Goal: Task Accomplishment & Management: Use online tool/utility

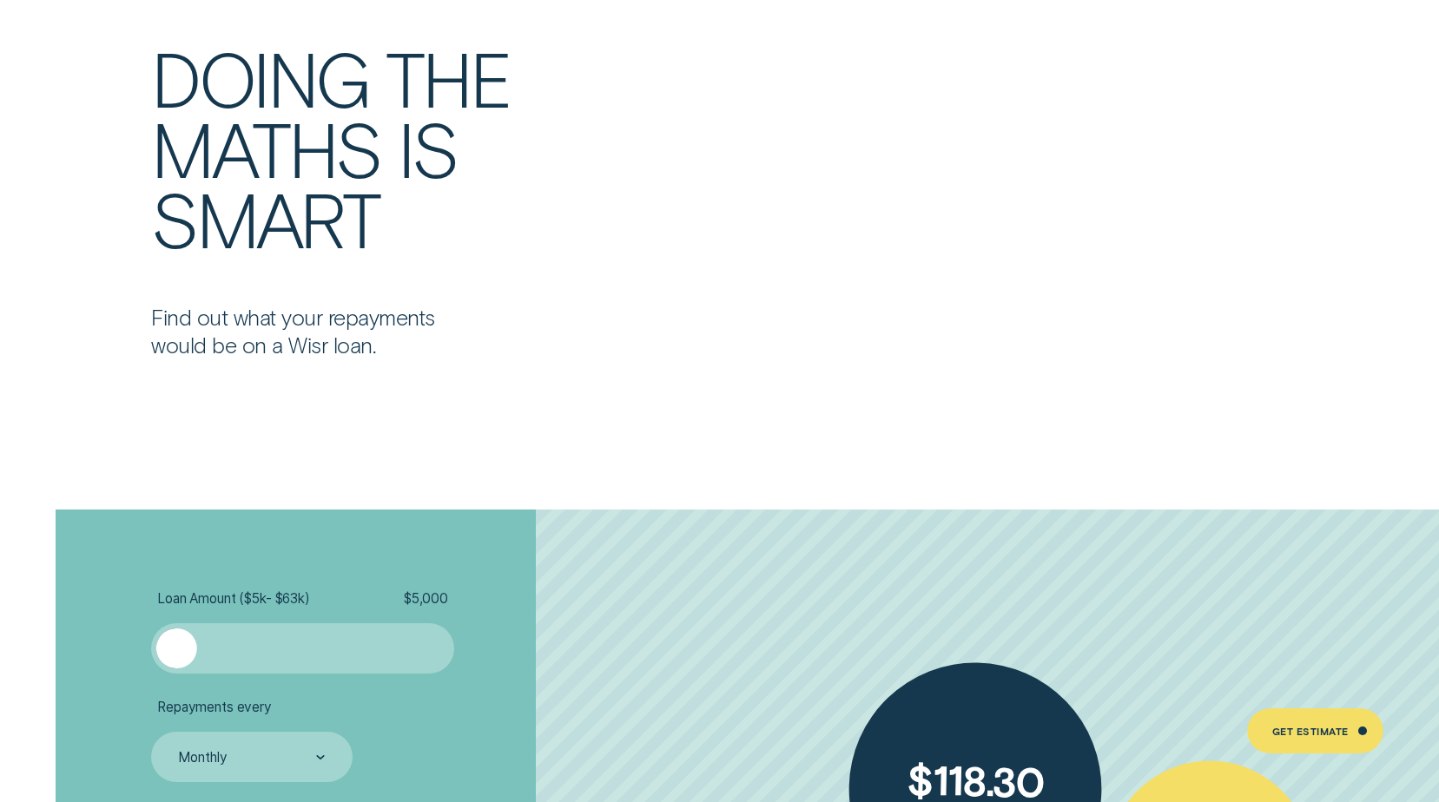
scroll to position [3473, 0]
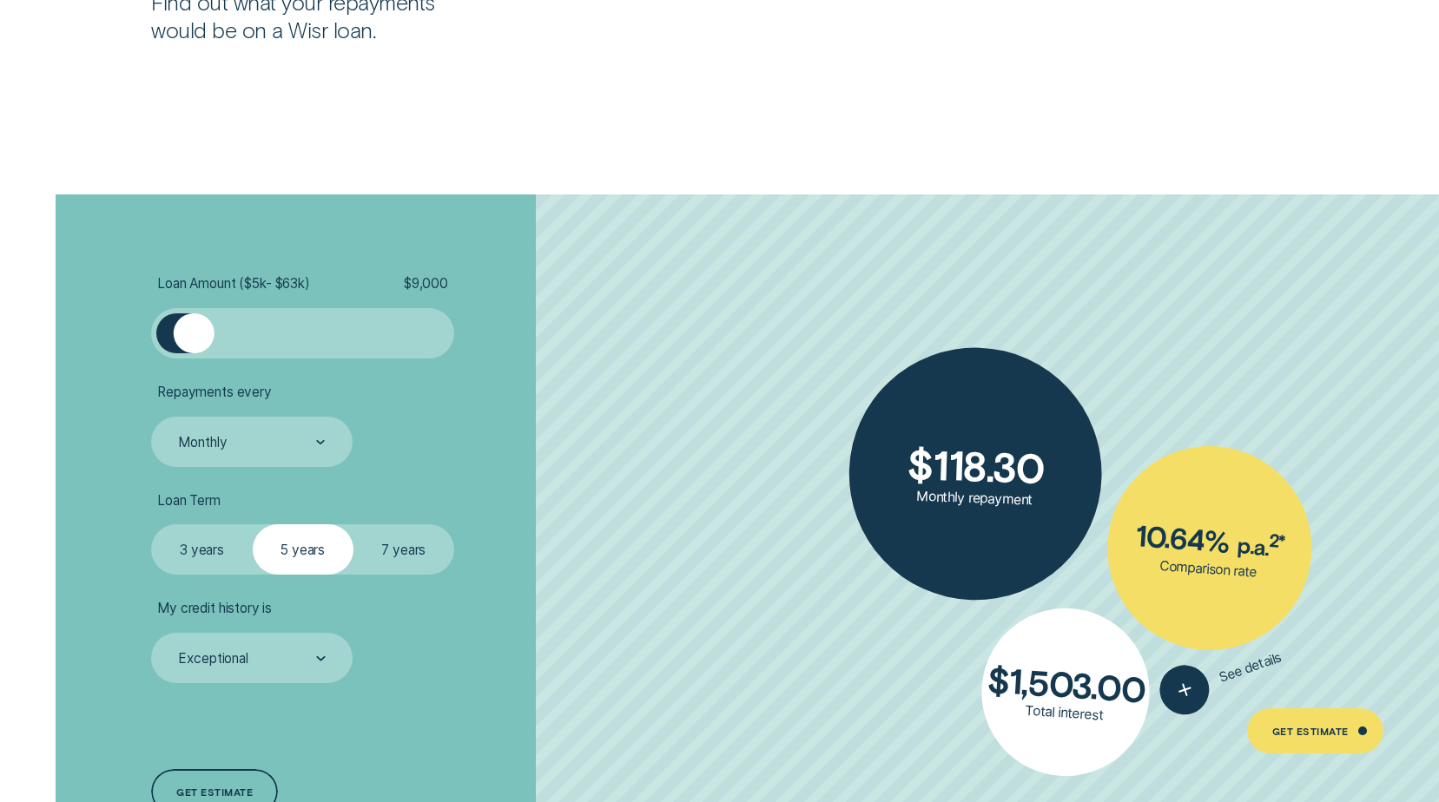
click at [194, 333] on div at bounding box center [194, 333] width 40 height 40
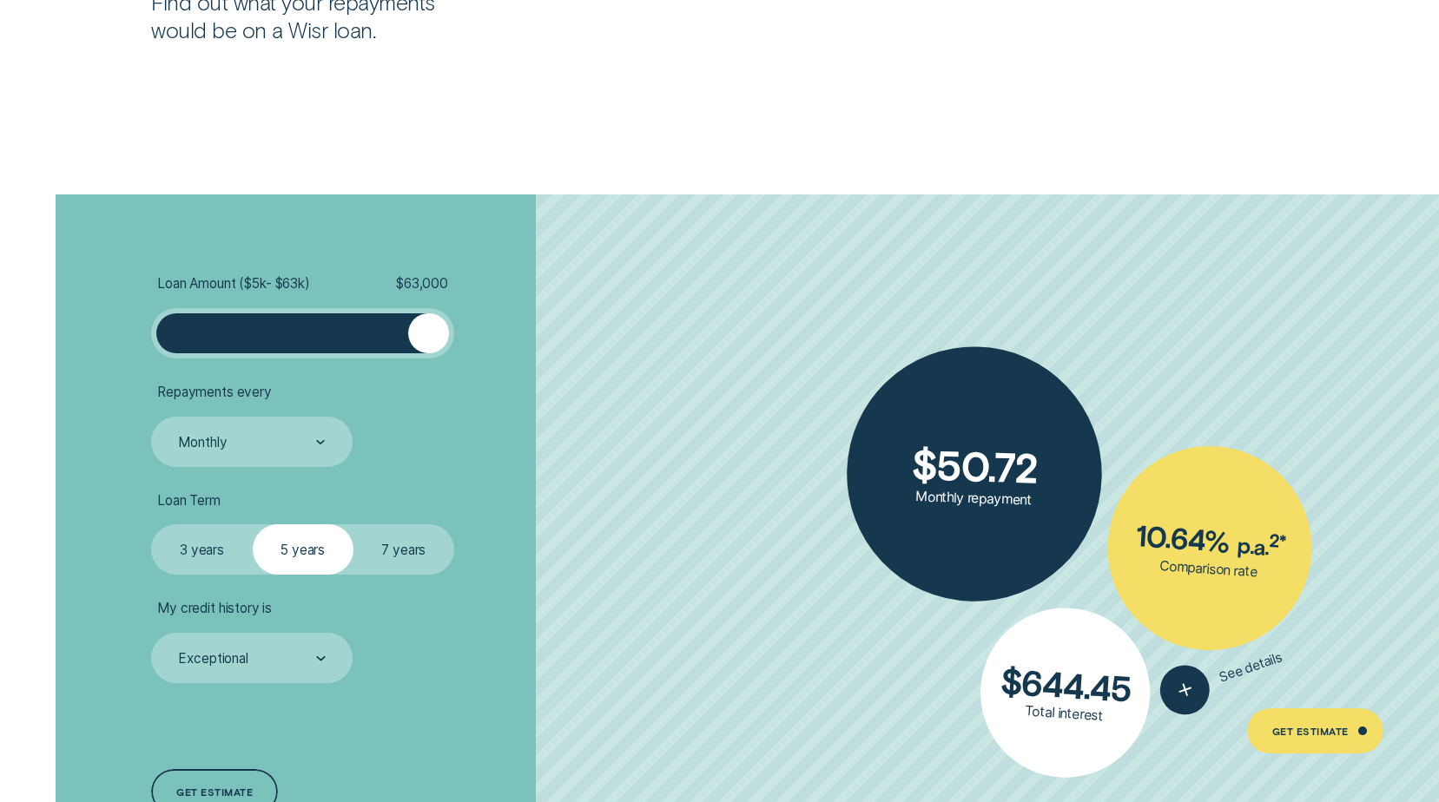
drag, startPoint x: 194, startPoint y: 333, endPoint x: 464, endPoint y: 330, distance: 270.0
click at [464, 330] on li "Loan Amount ( $5k - $63k ) $ 63,000" at bounding box center [383, 316] width 464 height 83
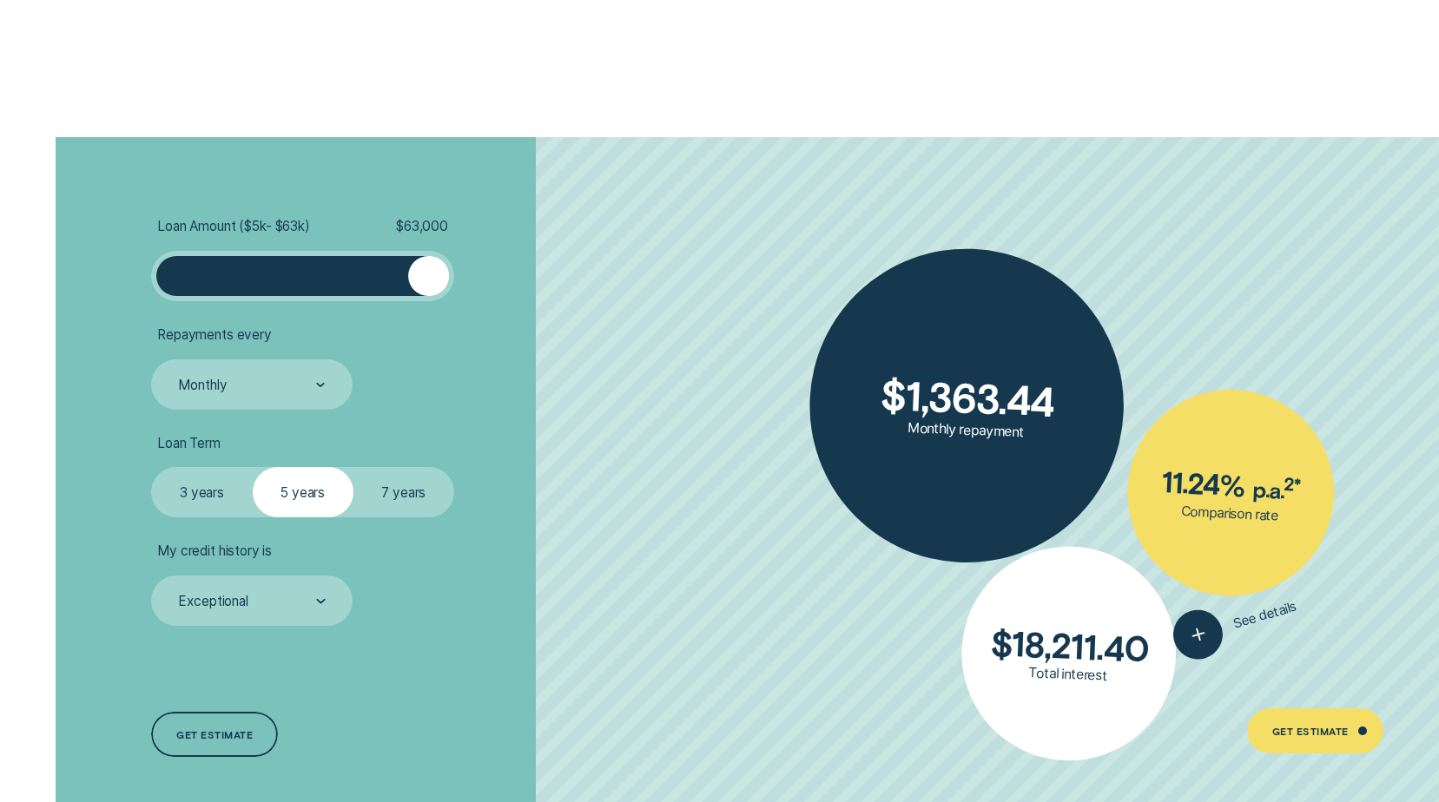
scroll to position [3560, 0]
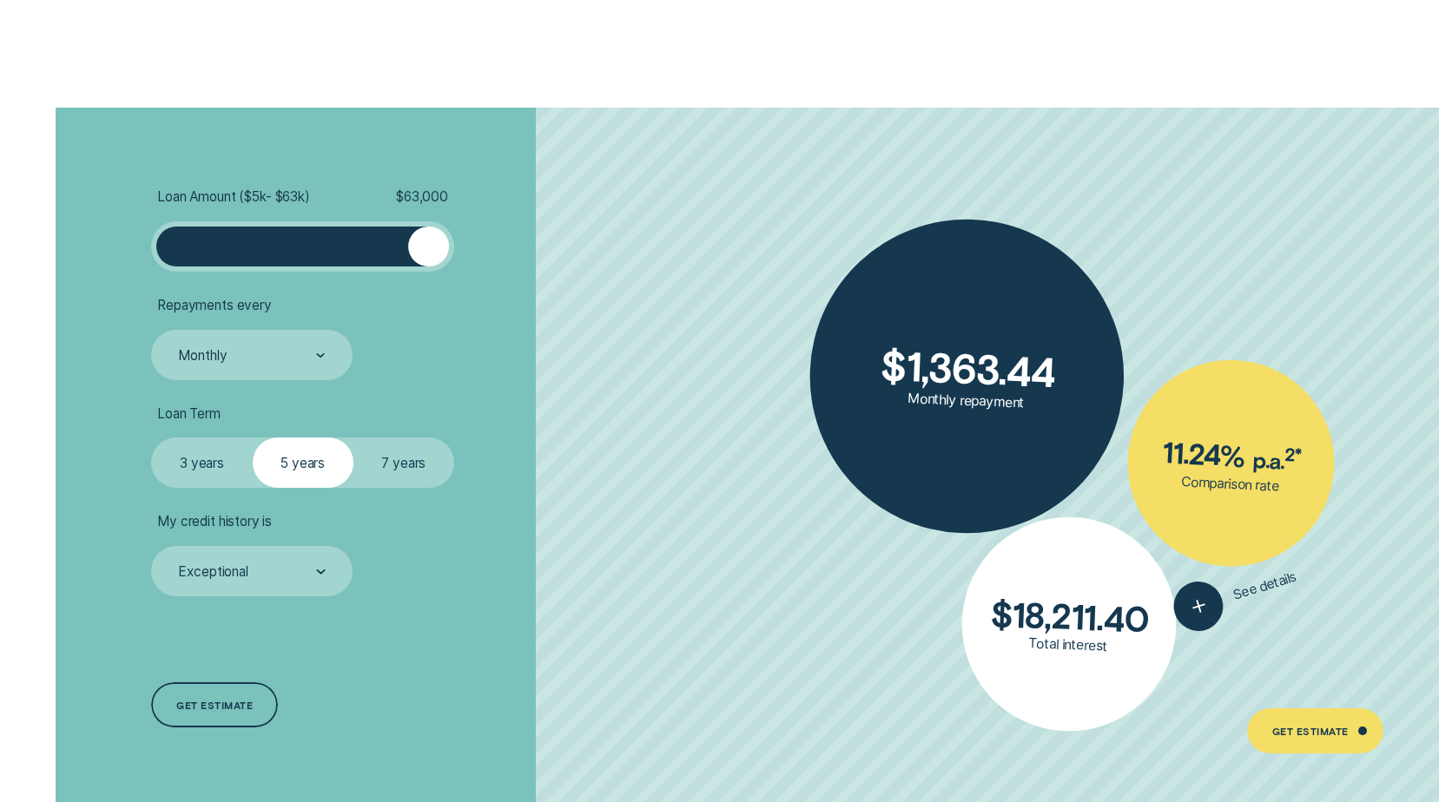
click at [418, 479] on label "7 years" at bounding box center [403, 463] width 101 height 50
click at [353, 438] on input "7 years" at bounding box center [353, 438] width 0 height 0
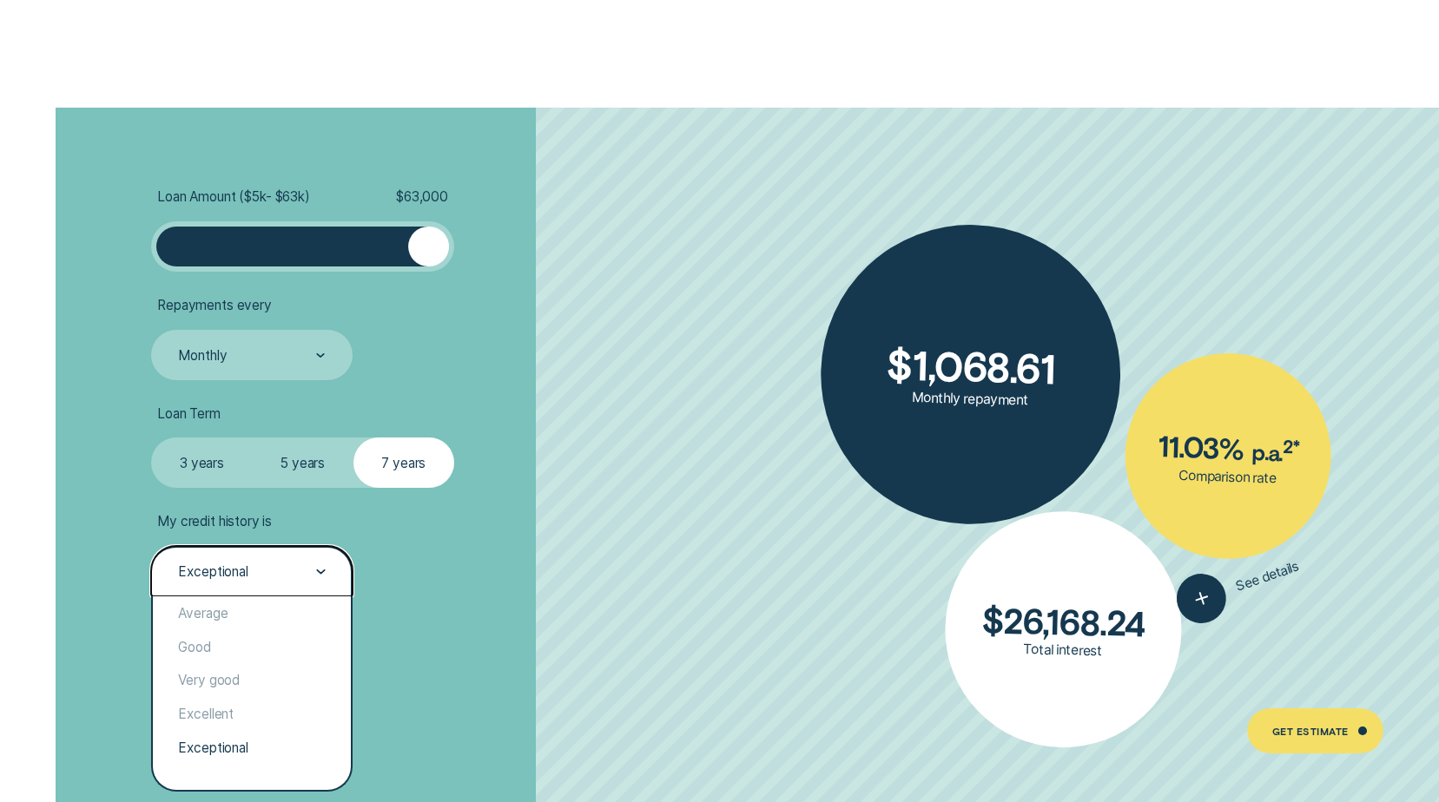
click at [291, 571] on div "Exceptional" at bounding box center [250, 572] width 148 height 19
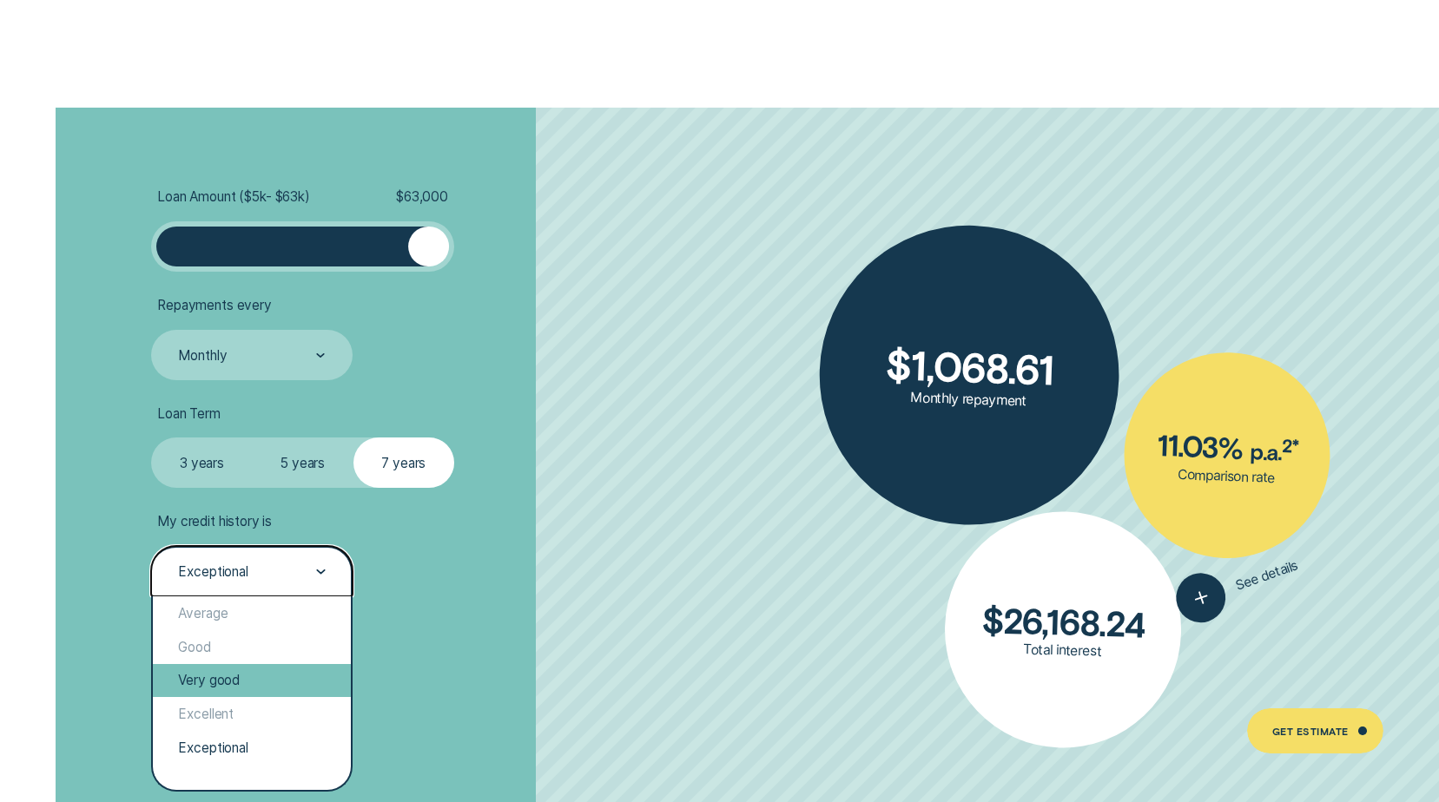
click at [230, 675] on div "Very good" at bounding box center [251, 681] width 197 height 34
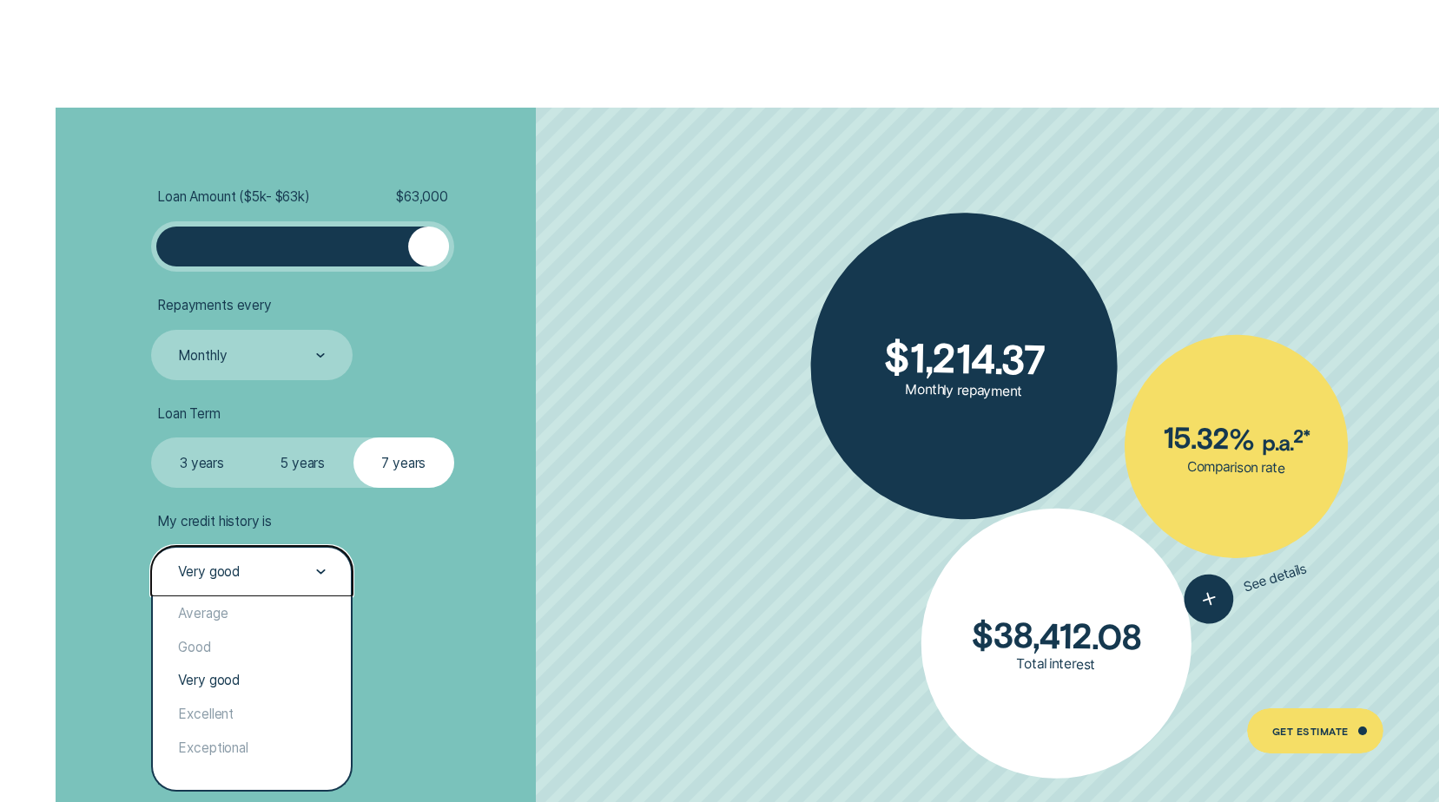
click at [318, 585] on div at bounding box center [321, 572] width 10 height 49
click at [235, 715] on div "Excellent" at bounding box center [251, 714] width 197 height 34
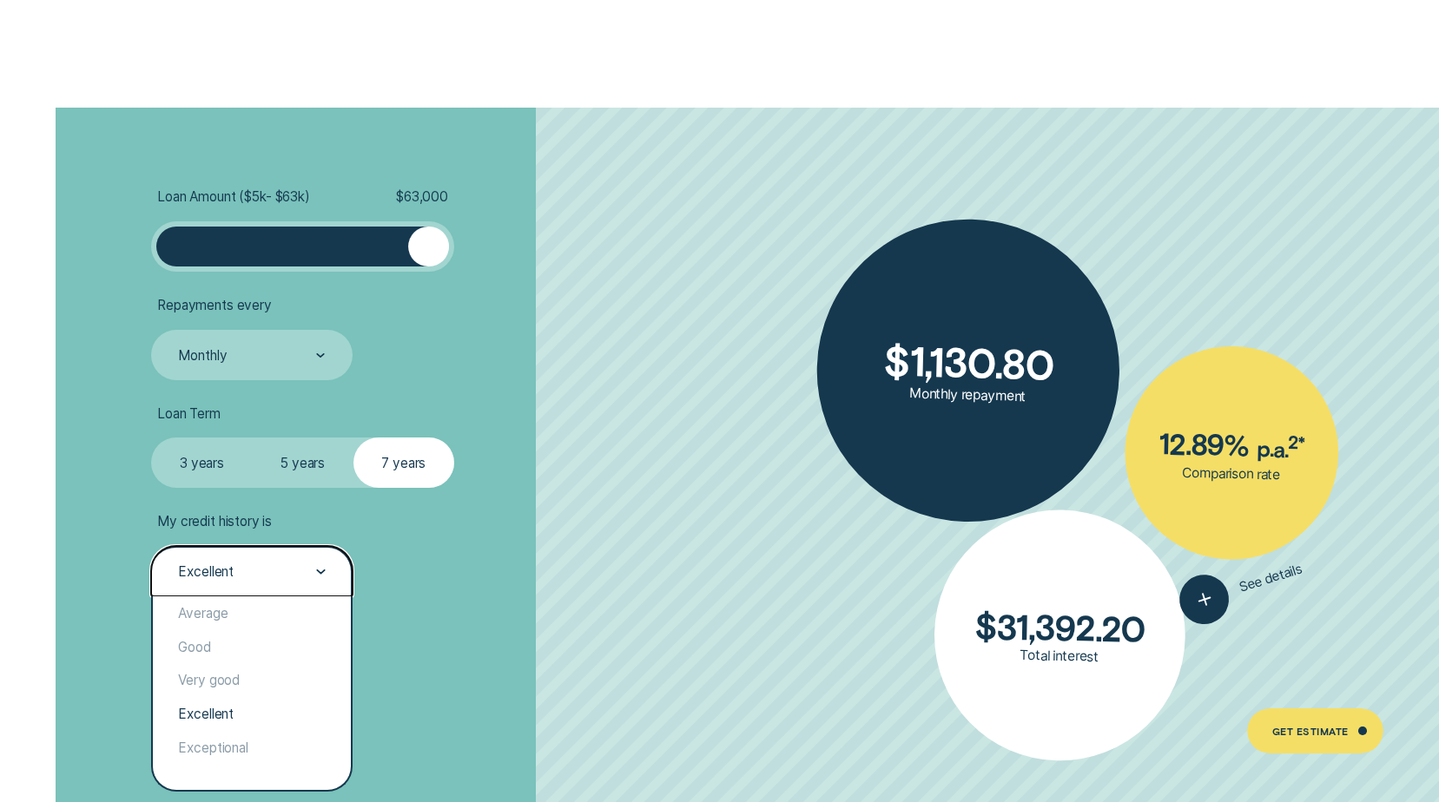
click at [296, 570] on div "Excellent" at bounding box center [250, 572] width 148 height 19
click at [247, 754] on div "Exceptional" at bounding box center [251, 748] width 197 height 34
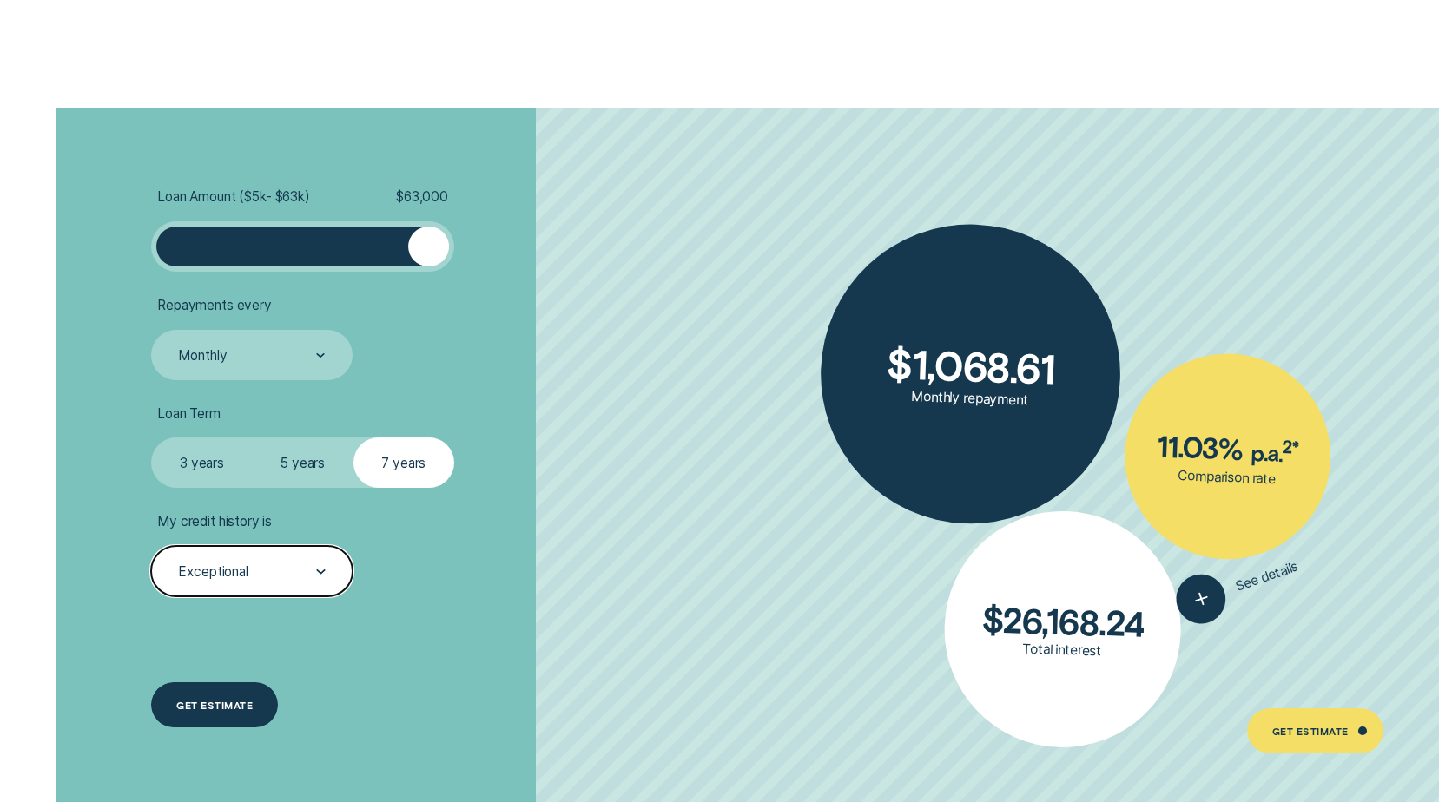
click at [228, 709] on div "Get estimate" at bounding box center [214, 705] width 76 height 9
